Goal: Task Accomplishment & Management: Manage account settings

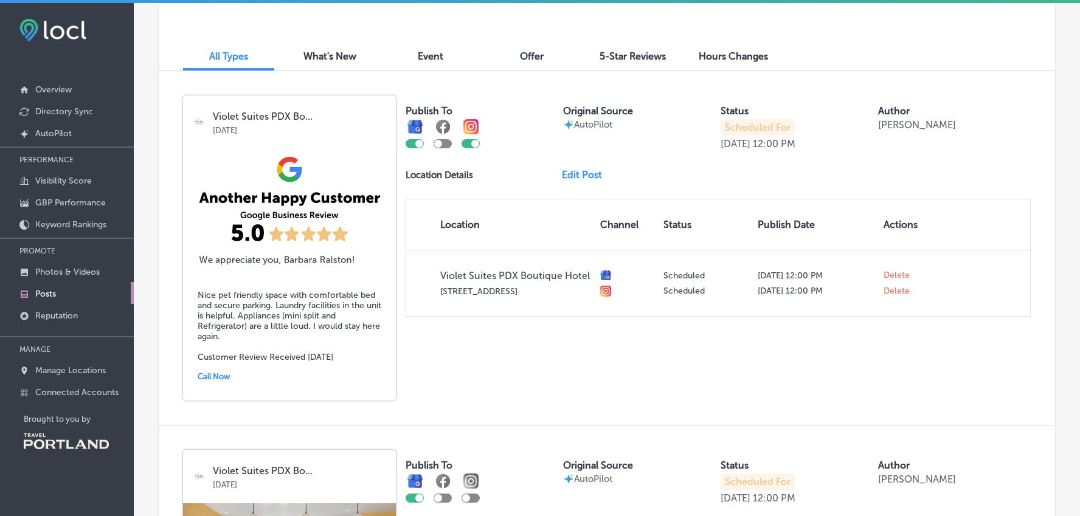
scroll to position [367, 0]
click at [354, 151] on img at bounding box center [289, 211] width 213 height 122
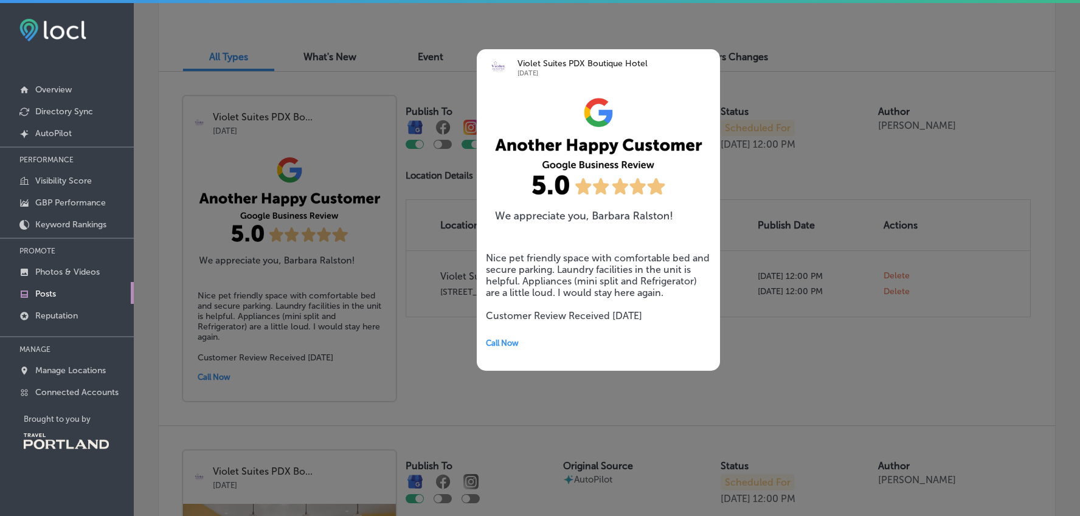
click at [410, 195] on div at bounding box center [540, 258] width 1080 height 516
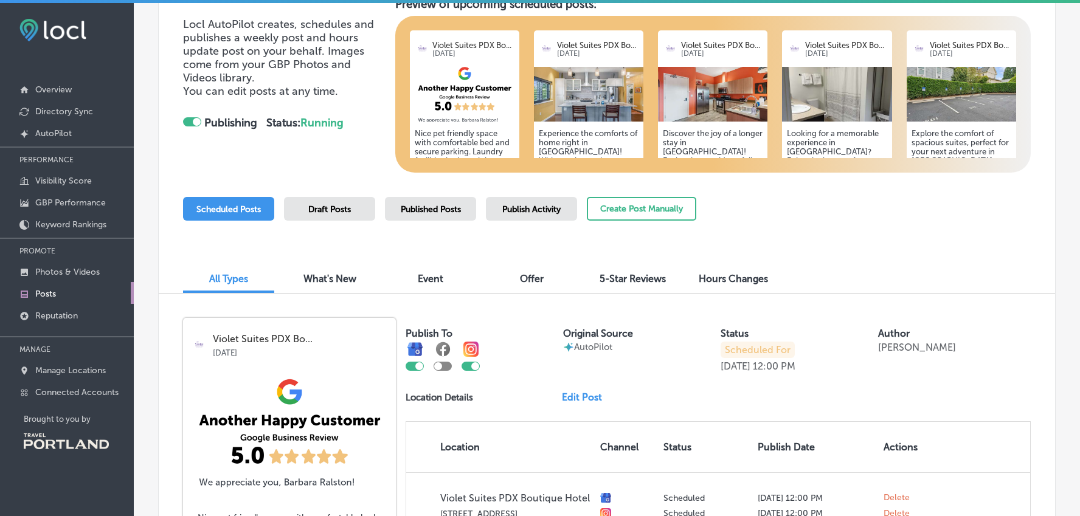
scroll to position [145, 0]
click at [327, 210] on span "Draft Posts" at bounding box center [329, 210] width 43 height 10
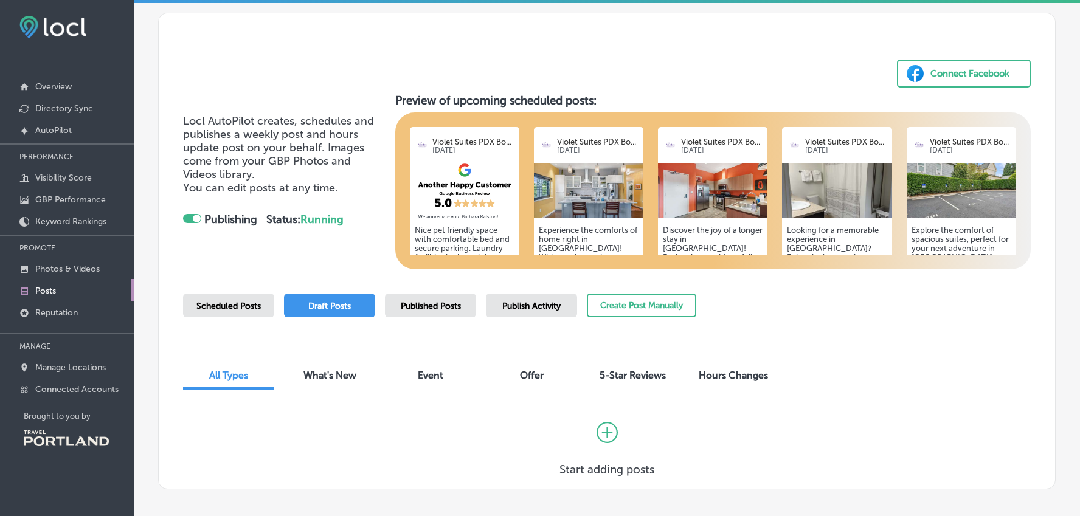
scroll to position [102, 0]
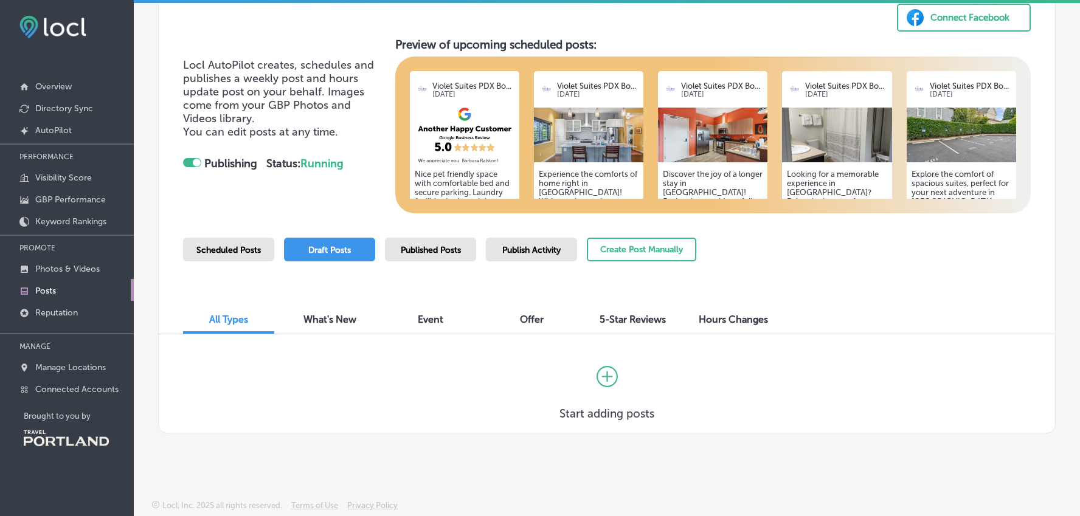
click at [249, 246] on span "Scheduled Posts" at bounding box center [228, 250] width 64 height 10
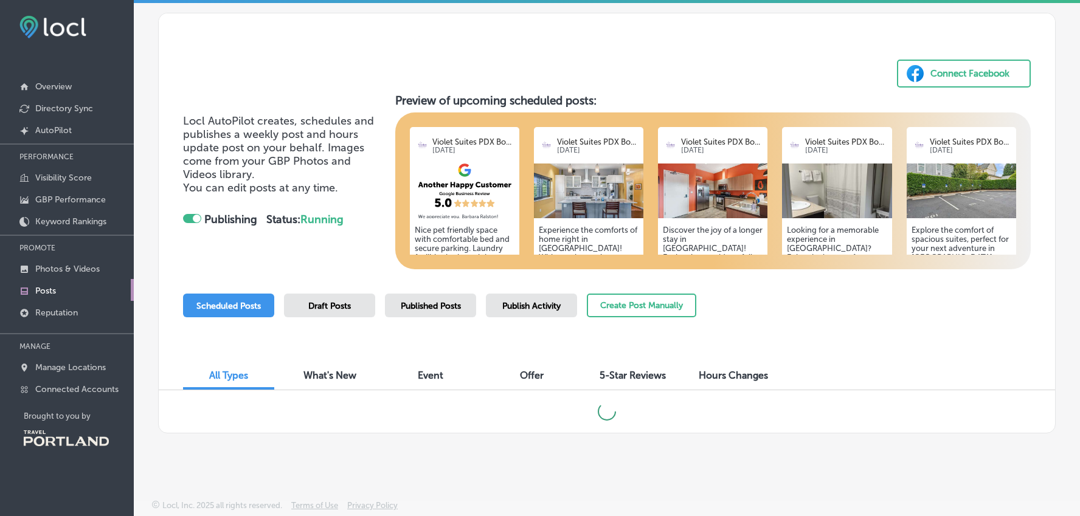
scroll to position [46, 0]
click at [478, 205] on img at bounding box center [464, 191] width 109 height 55
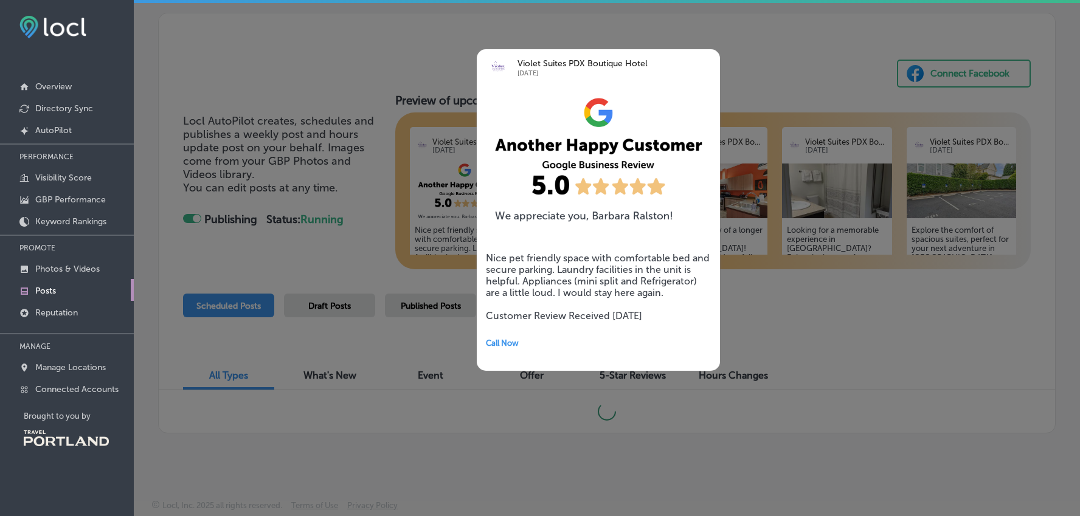
click at [362, 250] on div at bounding box center [540, 258] width 1080 height 516
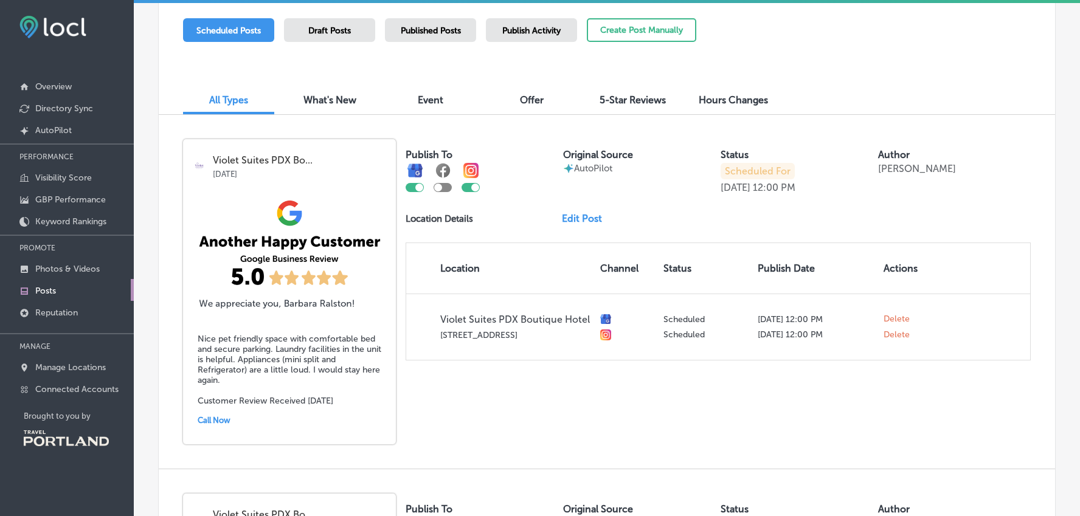
scroll to position [322, 0]
click at [585, 215] on link "Edit Post" at bounding box center [587, 218] width 50 height 12
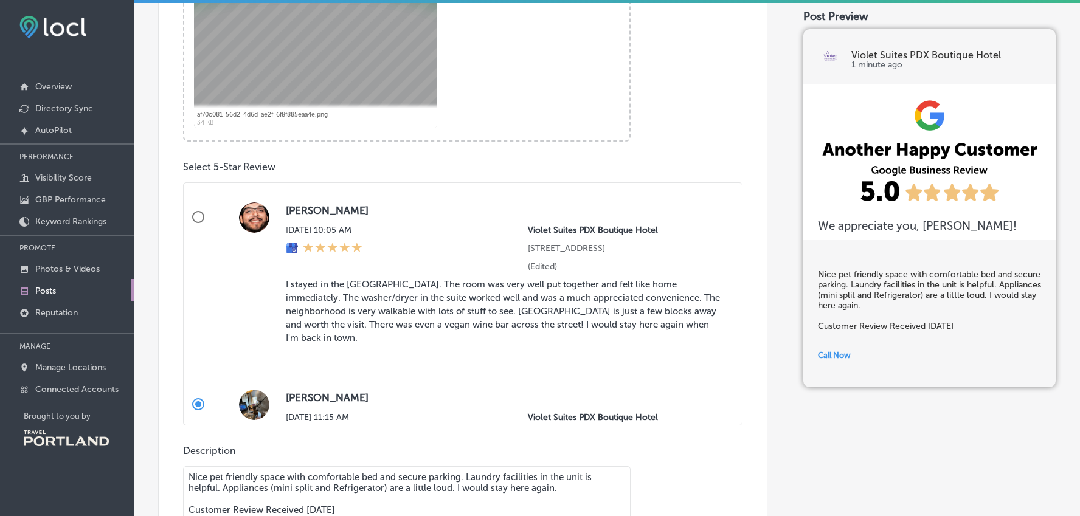
scroll to position [484, 0]
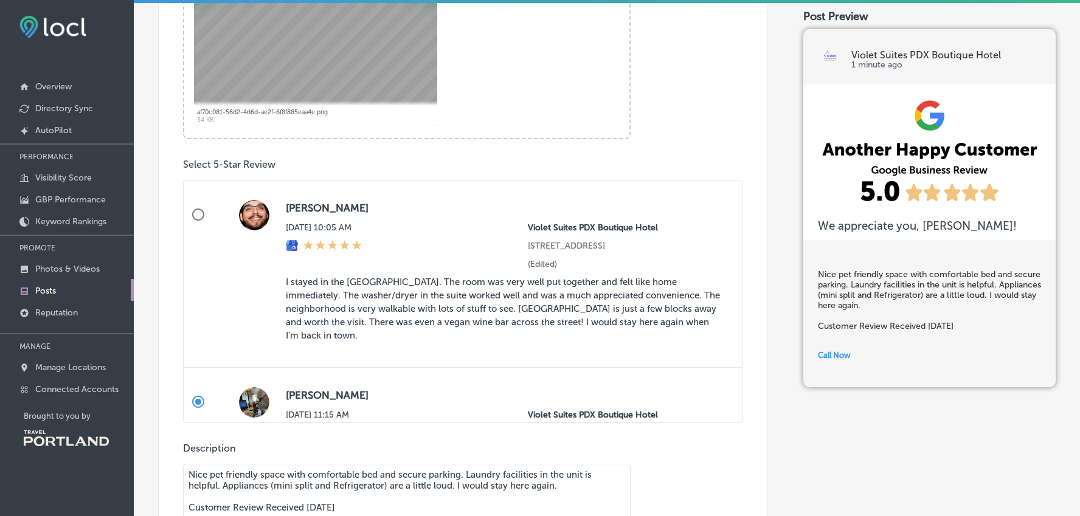
click at [491, 311] on blockquote "I stayed in the [GEOGRAPHIC_DATA]. The room was very well put together and felt…" at bounding box center [504, 309] width 437 height 67
click at [213, 229] on input "[PERSON_NAME][DATE] 10:05 AM Violet Suites [GEOGRAPHIC_DATA] [STREET_ADDRESS] G…" at bounding box center [198, 214] width 29 height 29
radio input "true"
type textarea "I stayed in the [GEOGRAPHIC_DATA]. The room was very well put together and felt…"
radio input "false"
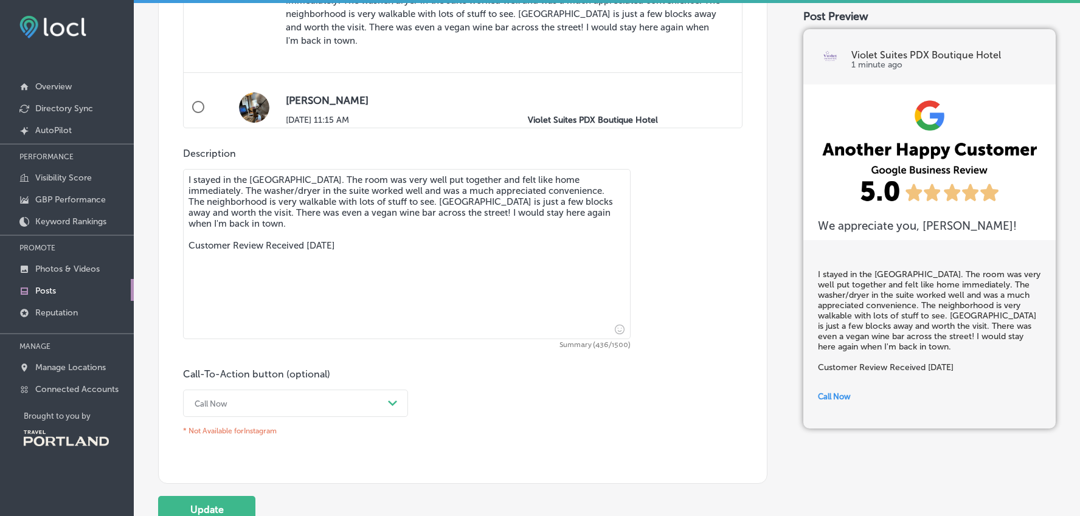
scroll to position [893, 0]
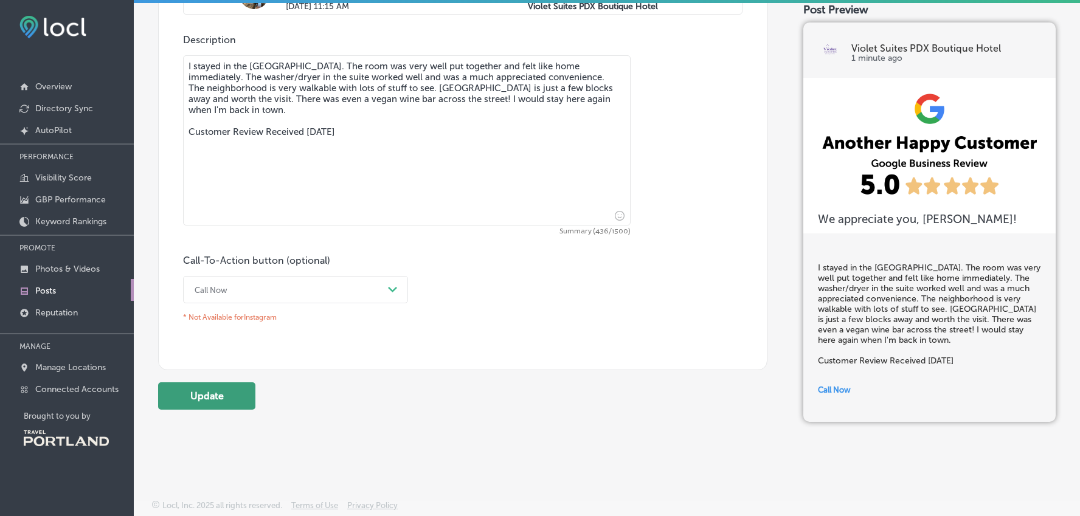
click at [211, 392] on button "Update" at bounding box center [206, 395] width 97 height 27
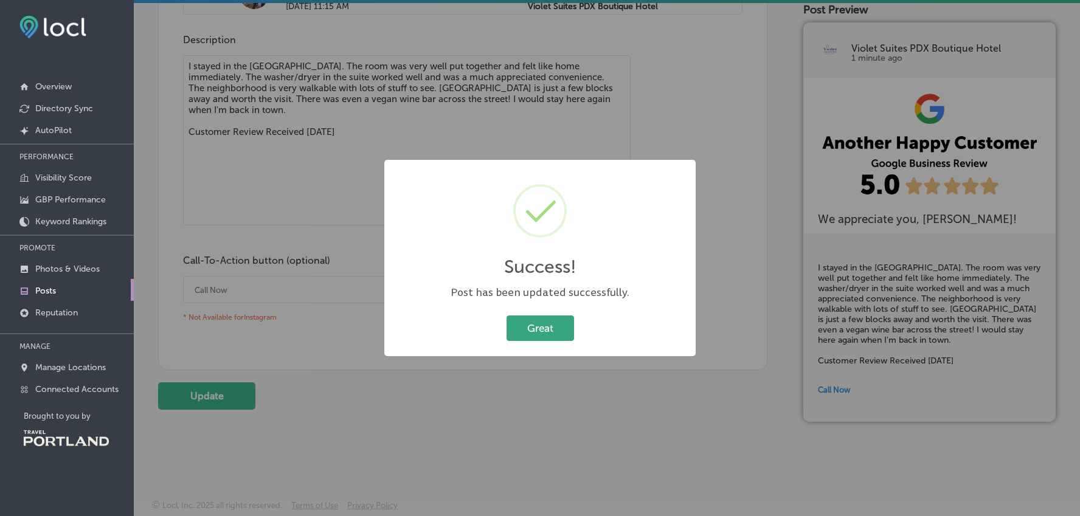
click at [552, 327] on button "Great" at bounding box center [539, 328] width 67 height 25
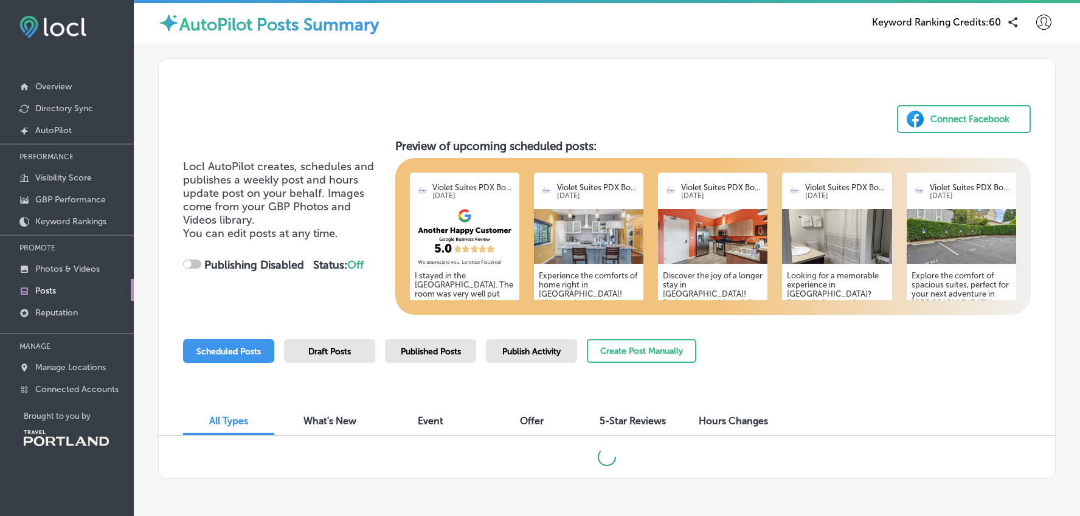
checkbox input "true"
